Goal: Information Seeking & Learning: Learn about a topic

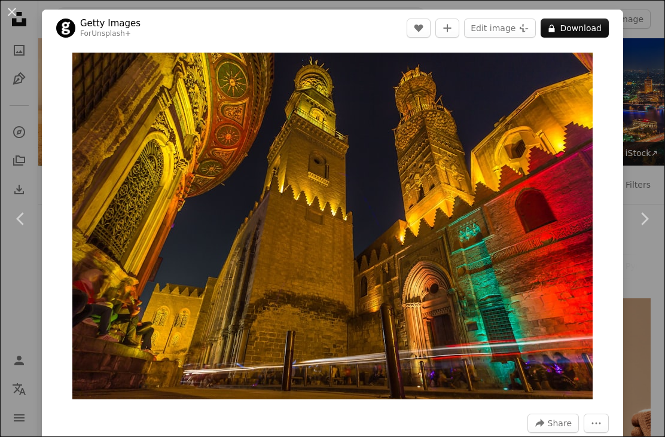
scroll to position [672, 0]
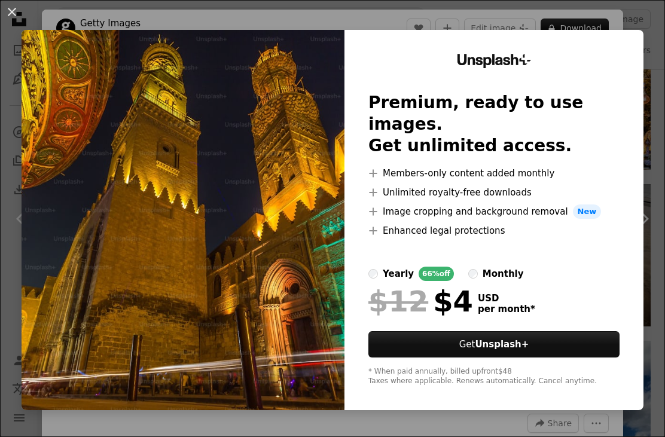
click at [651, 7] on div "An X shape Unsplash+ Premium, ready to use images. Get unlimited access. A plus…" at bounding box center [332, 218] width 665 height 437
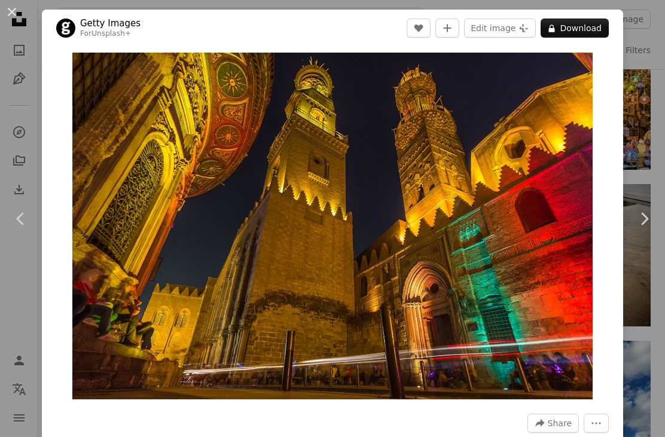
click at [636, 109] on div "An X shape Chevron left Chevron right Getty Images For Unsplash+ A heart A plus…" at bounding box center [332, 218] width 665 height 437
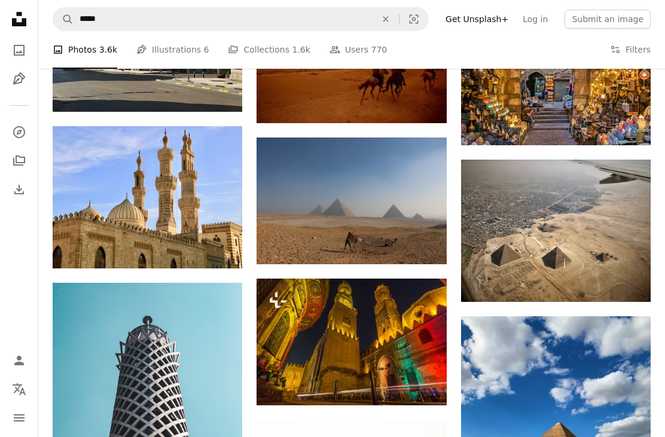
scroll to position [691, 0]
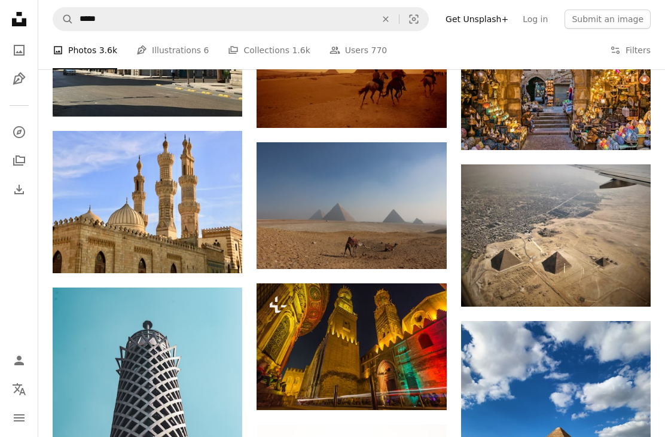
click at [558, 231] on img at bounding box center [556, 235] width 190 height 142
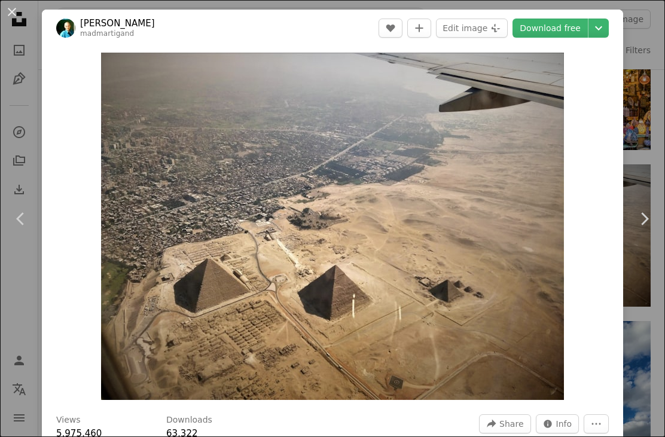
click at [653, 115] on div "An X shape Chevron left Chevron right [PERSON_NAME] madmartigand A heart A plus…" at bounding box center [332, 218] width 665 height 437
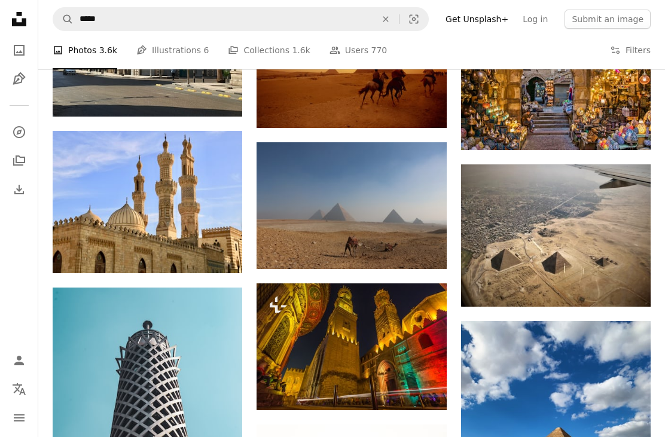
click at [160, 206] on img at bounding box center [148, 202] width 190 height 142
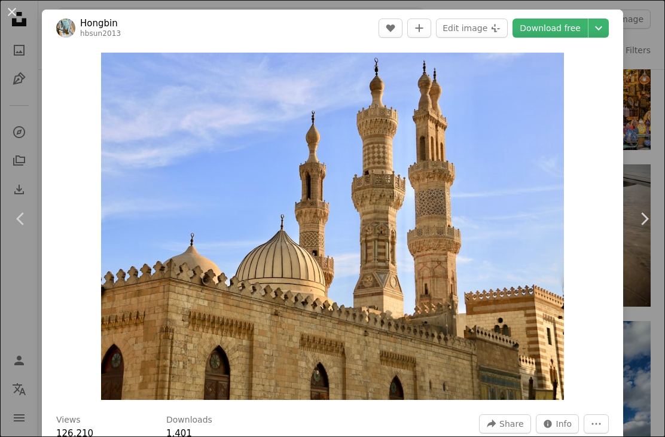
click at [651, 108] on div "An X shape Chevron left Chevron right Hongbin hbsun2013 A heart A plus sign Edi…" at bounding box center [332, 218] width 665 height 437
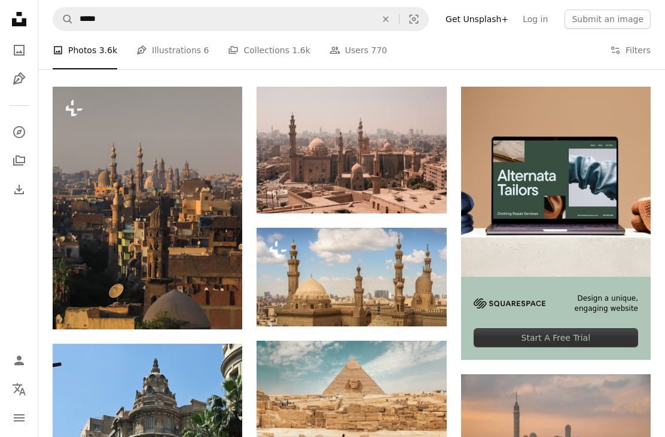
scroll to position [212, 0]
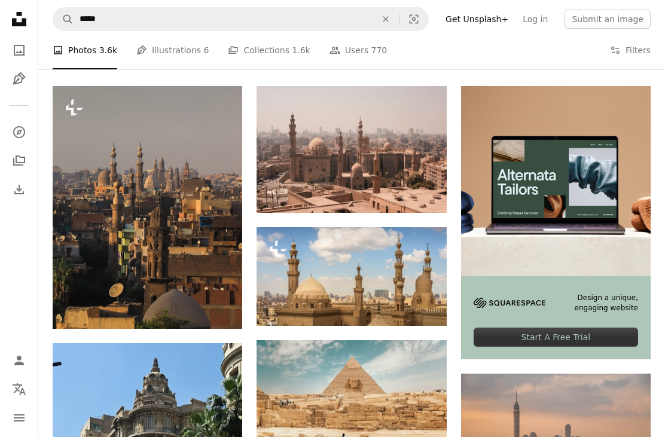
click at [333, 268] on img at bounding box center [352, 276] width 190 height 99
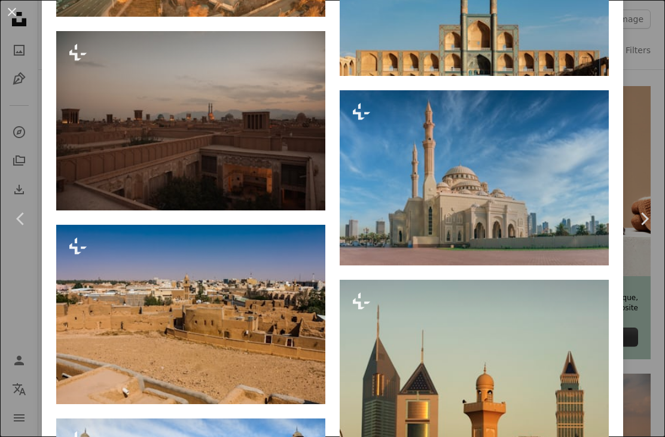
scroll to position [1096, 0]
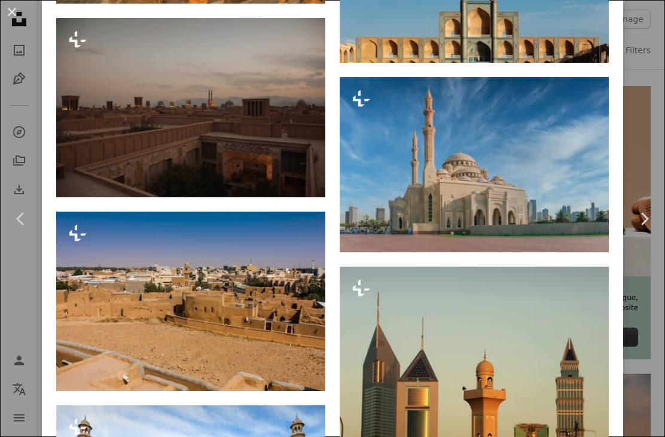
click at [657, 78] on div "An X shape Chevron left Chevron right Getty Images For Unsplash+ A heart A plus…" at bounding box center [332, 218] width 665 height 437
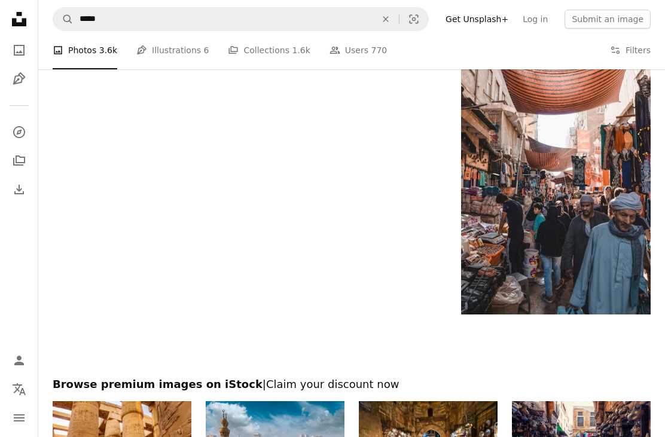
scroll to position [1552, 0]
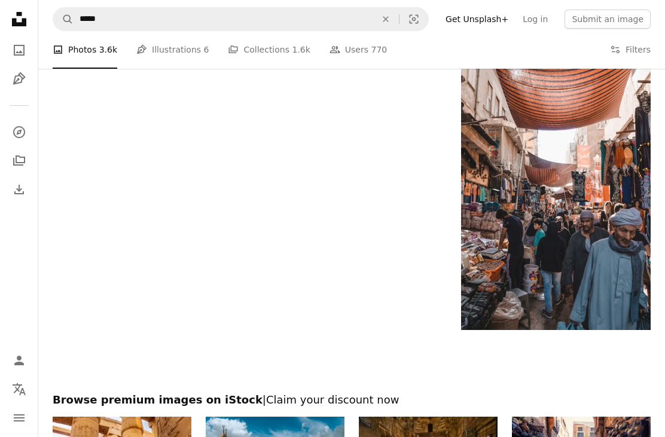
click at [595, 153] on img at bounding box center [556, 188] width 190 height 285
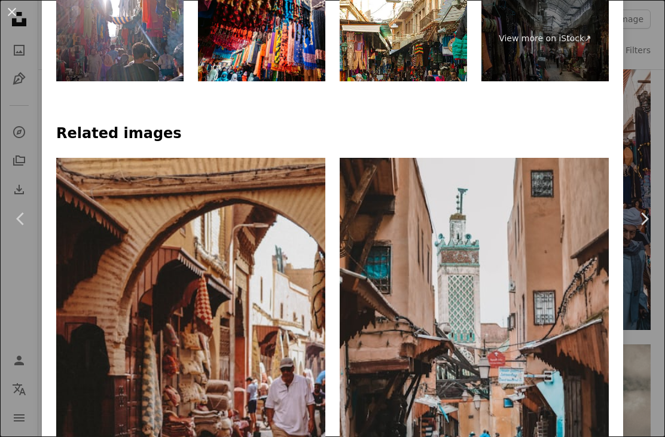
scroll to position [815, 0]
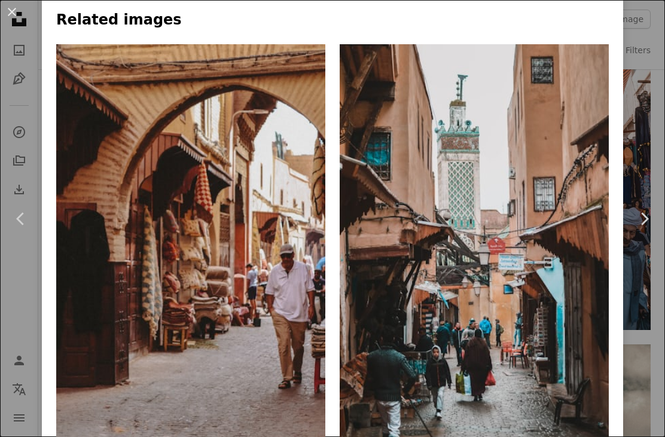
click at [637, 57] on div "An X shape Chevron left Chevron right [PERSON_NAME] Available for hire A checkm…" at bounding box center [332, 218] width 665 height 437
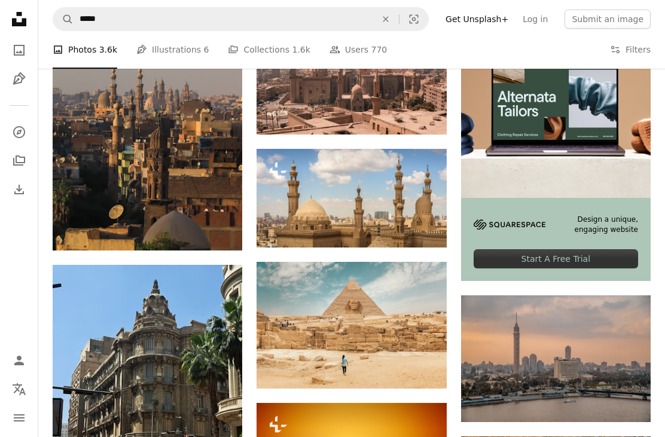
scroll to position [291, 0]
click at [343, 196] on img at bounding box center [352, 198] width 190 height 99
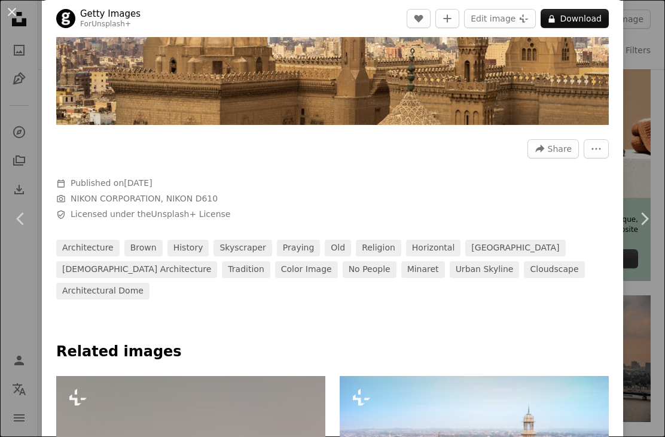
scroll to position [221, 0]
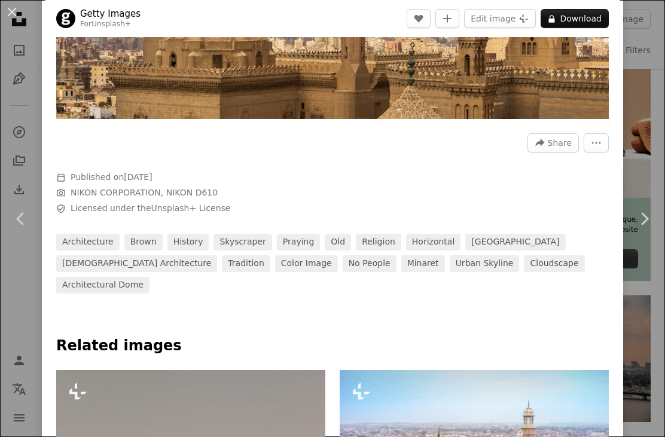
click at [620, 220] on div "A forward-right arrow Share More Actions Calendar outlined Published on [DATE] …" at bounding box center [332, 209] width 581 height 169
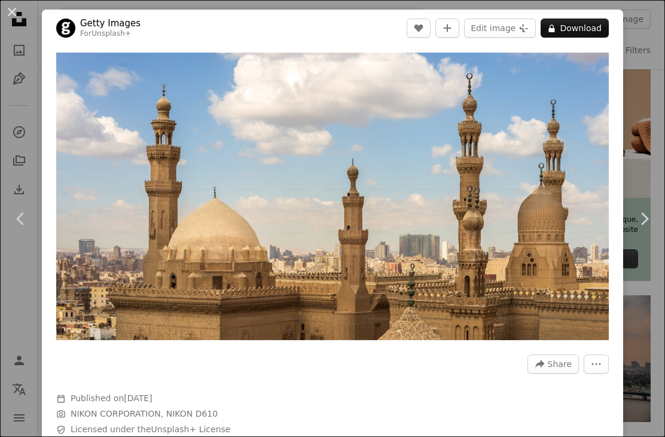
scroll to position [0, 0]
click at [645, 103] on div "An X shape Chevron left Chevron right Getty Images For Unsplash+ A heart A plus…" at bounding box center [332, 218] width 665 height 437
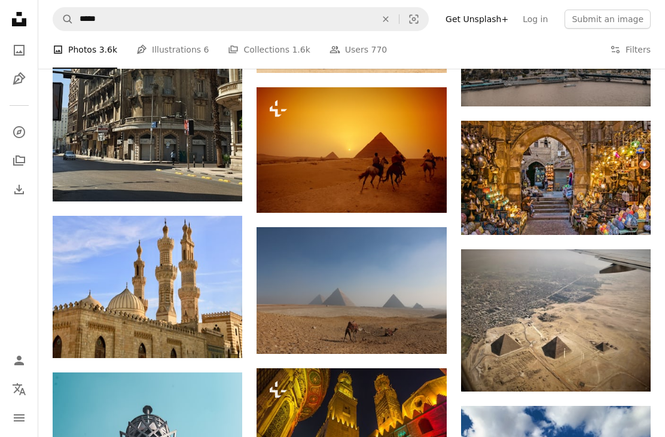
scroll to position [607, 0]
click at [553, 317] on img at bounding box center [556, 320] width 190 height 142
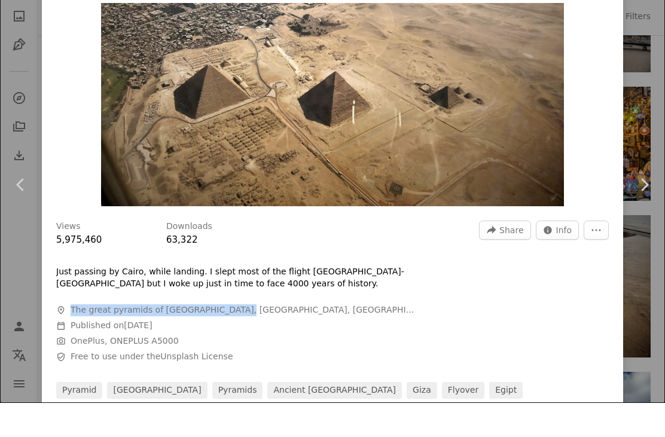
scroll to position [645, 0]
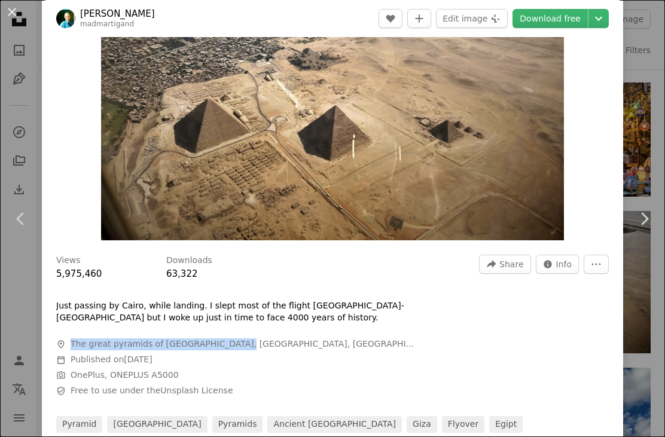
click at [638, 70] on div "An X shape Chevron left Chevron right [PERSON_NAME] madmartigand A heart A plus…" at bounding box center [332, 218] width 665 height 437
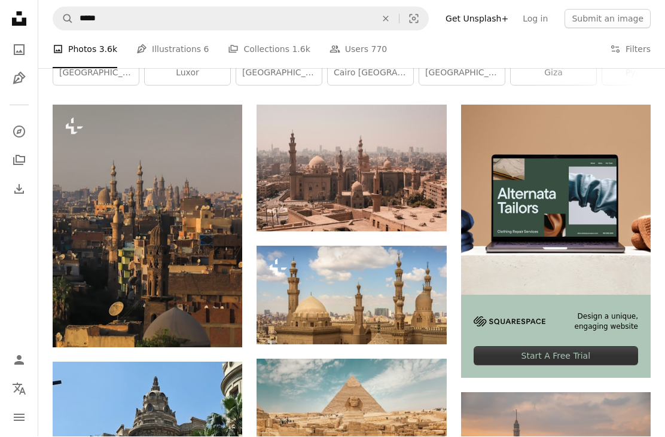
scroll to position [194, 0]
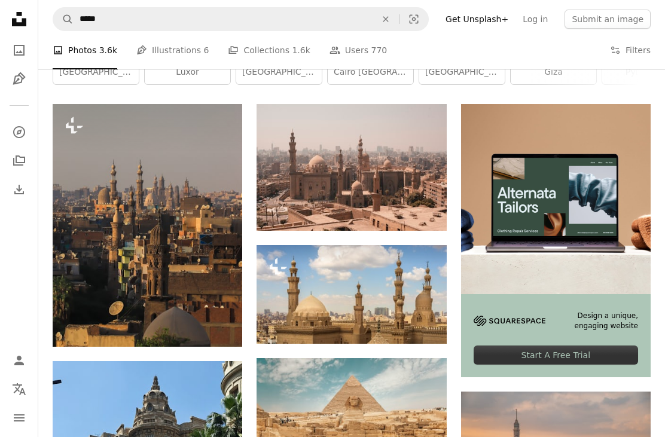
click at [340, 279] on img at bounding box center [352, 294] width 190 height 99
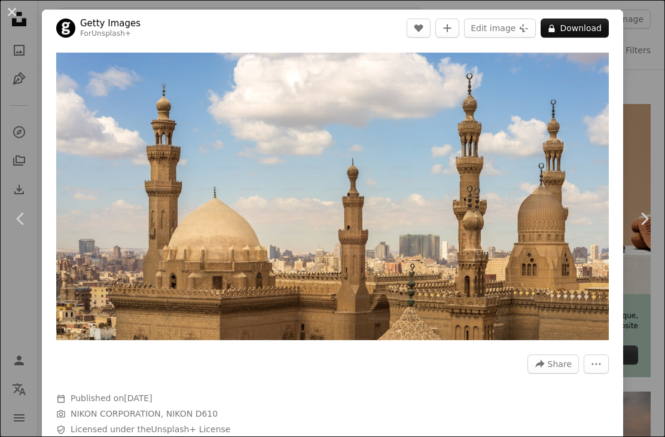
click at [17, 227] on icon "Chevron left" at bounding box center [20, 218] width 19 height 19
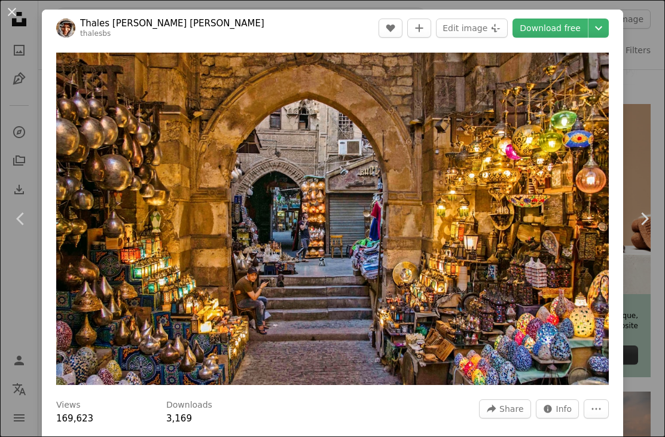
click at [18, 219] on icon at bounding box center [20, 218] width 8 height 13
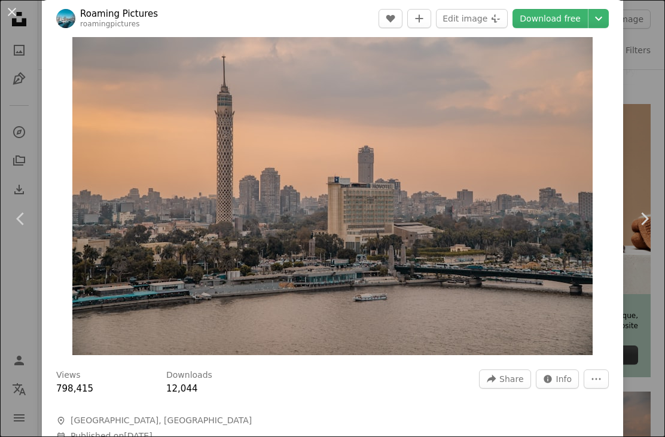
scroll to position [45, 0]
click at [21, 215] on icon at bounding box center [20, 218] width 8 height 13
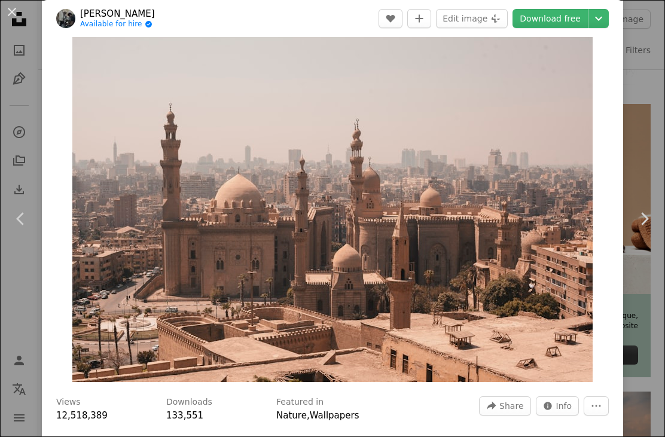
scroll to position [19, 0]
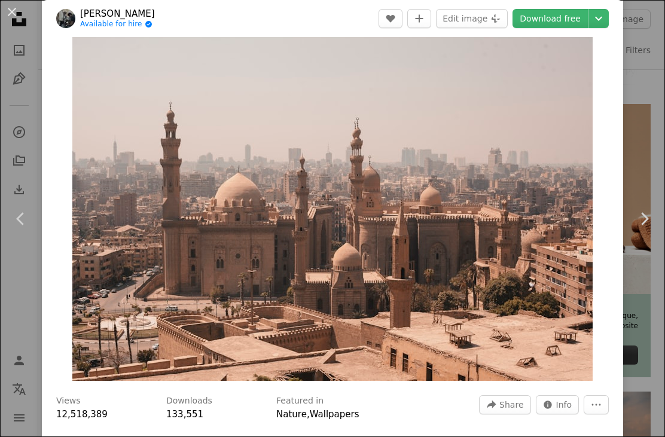
click at [16, 230] on link "Chevron left" at bounding box center [21, 218] width 42 height 115
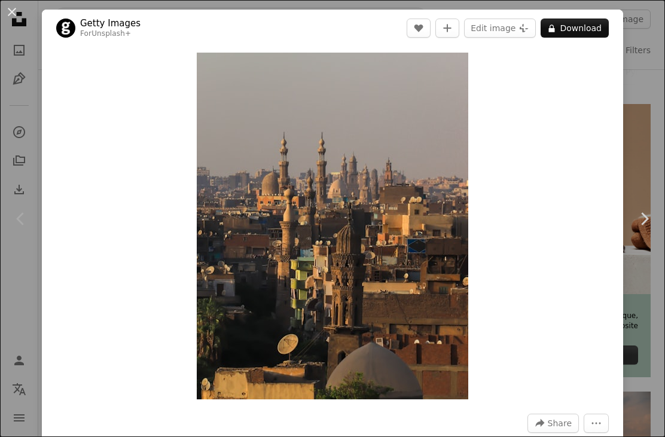
click at [632, 154] on div "An X shape Chevron left Chevron right Getty Images For Unsplash+ A heart A plus…" at bounding box center [332, 218] width 665 height 437
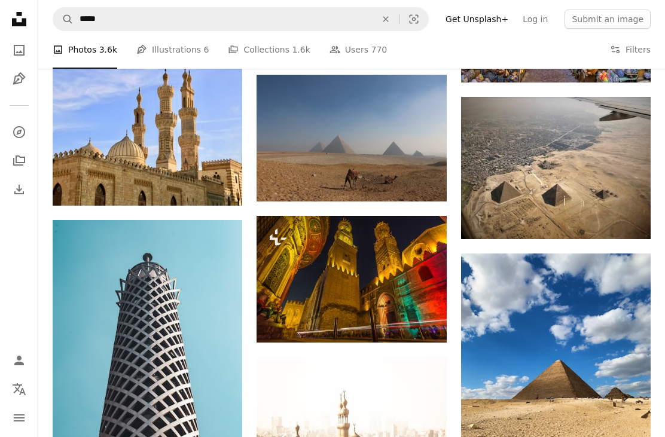
scroll to position [786, 0]
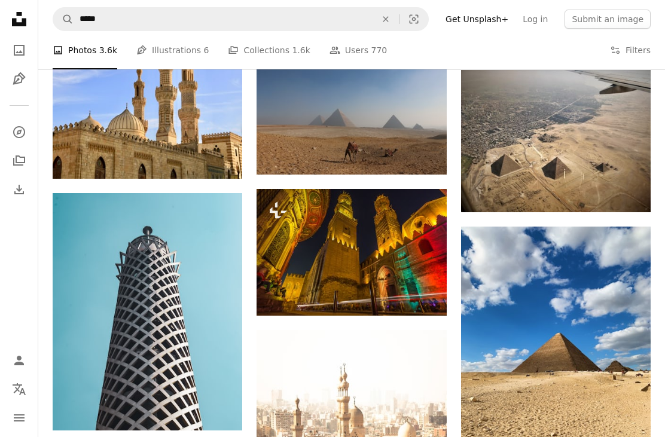
click at [205, 337] on img at bounding box center [148, 311] width 190 height 237
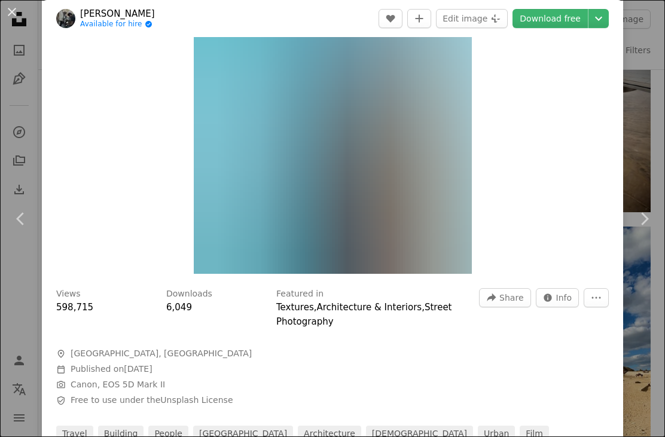
scroll to position [130, 0]
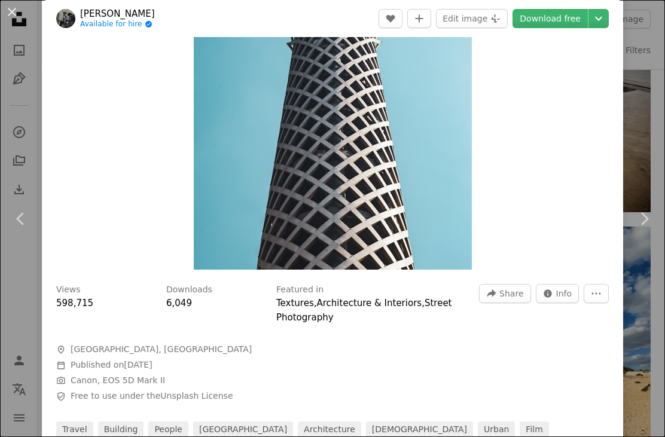
click at [342, 309] on link "Architecture & Interiors" at bounding box center [369, 303] width 105 height 11
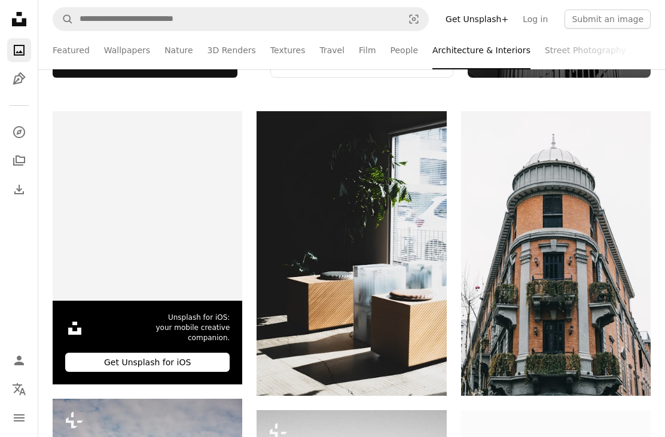
scroll to position [211, 0]
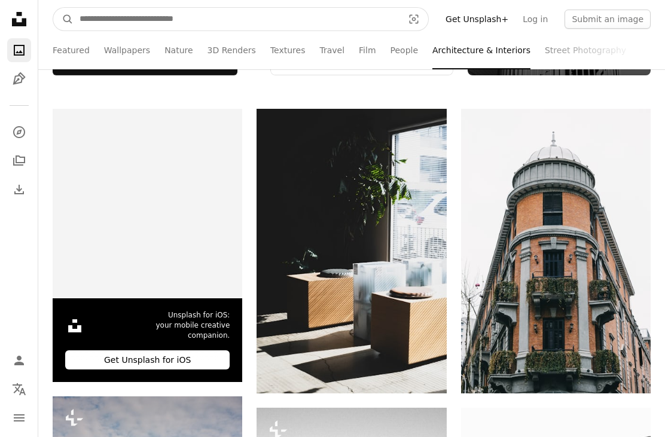
click at [293, 15] on input "Find visuals sitewide" at bounding box center [237, 19] width 326 height 23
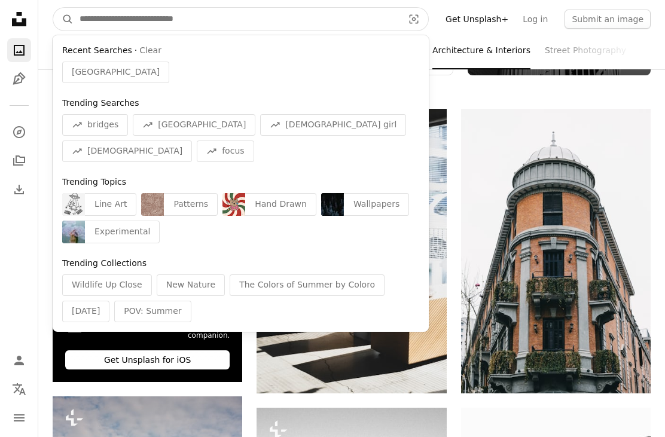
scroll to position [210, 0]
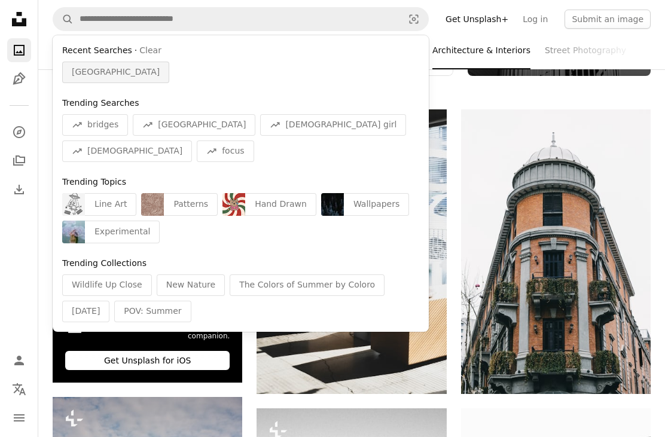
click at [80, 67] on span "[GEOGRAPHIC_DATA]" at bounding box center [116, 72] width 88 height 12
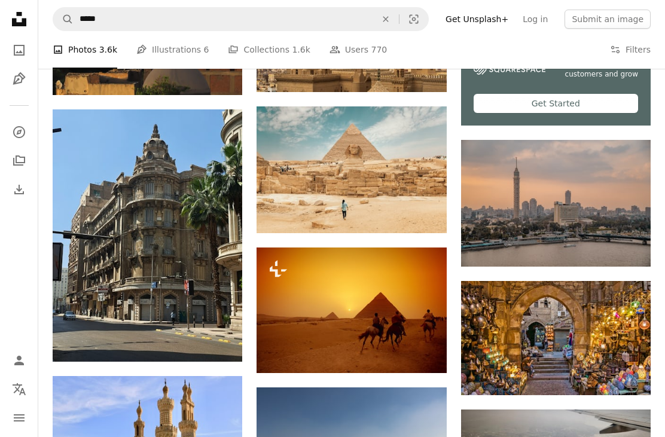
scroll to position [455, 0]
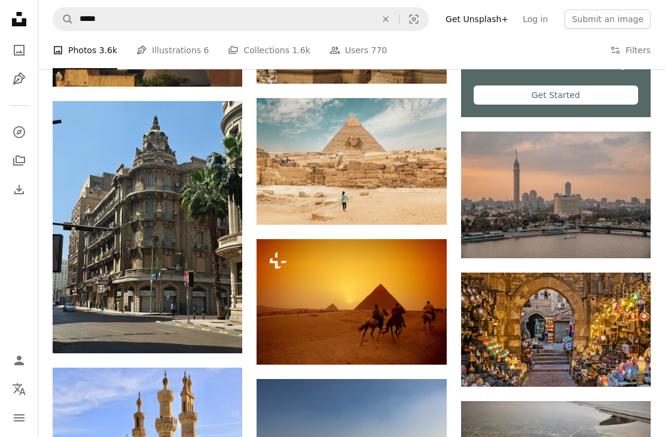
click at [545, 207] on img at bounding box center [556, 195] width 190 height 127
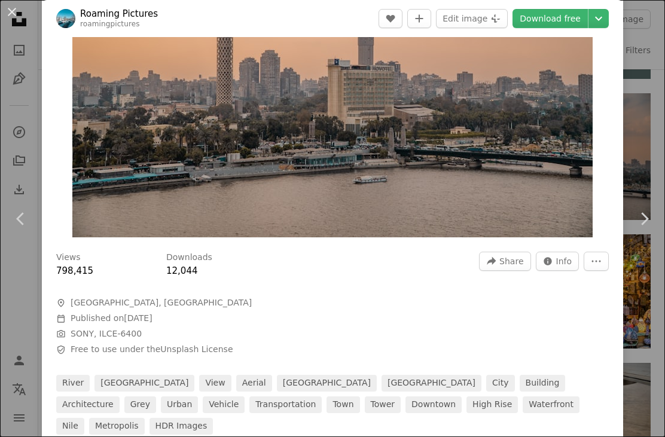
scroll to position [169, 0]
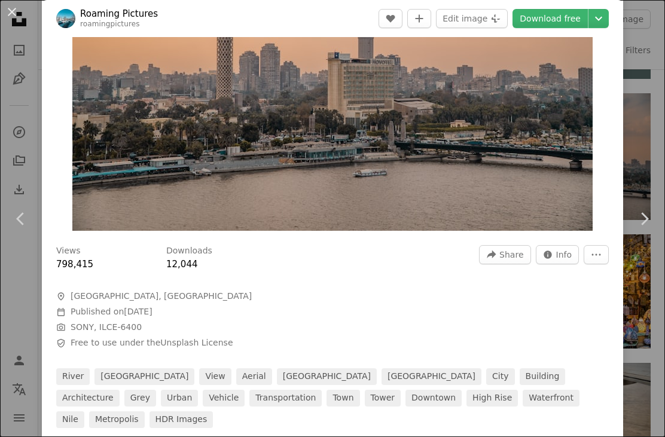
click at [641, 327] on div "An X shape Chevron left Chevron right Roaming Pictures roamingpictures A heart …" at bounding box center [332, 218] width 665 height 437
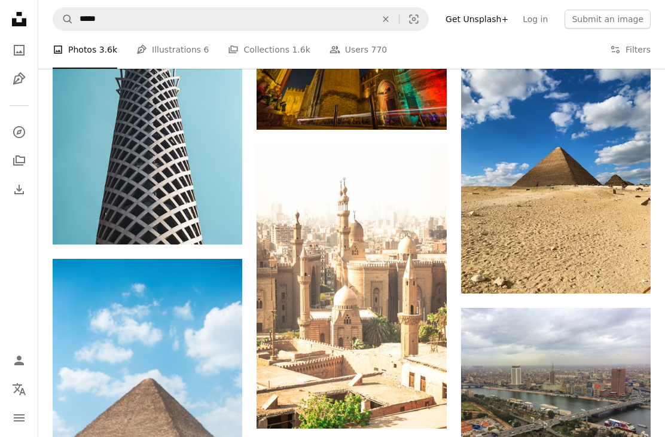
scroll to position [972, 0]
click at [206, 162] on img at bounding box center [148, 125] width 190 height 237
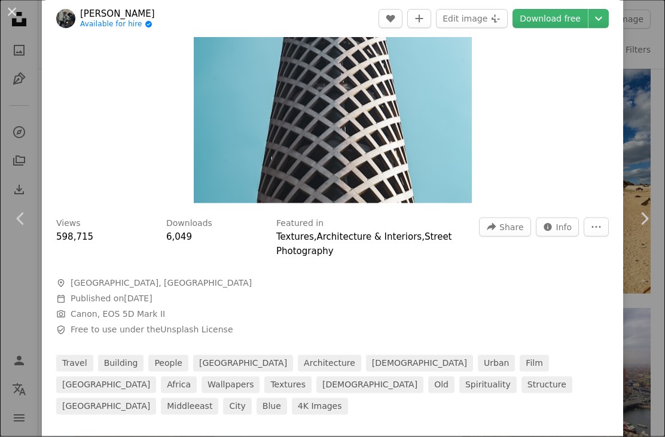
scroll to position [1010, 0]
